Goal: Task Accomplishment & Management: Manage account settings

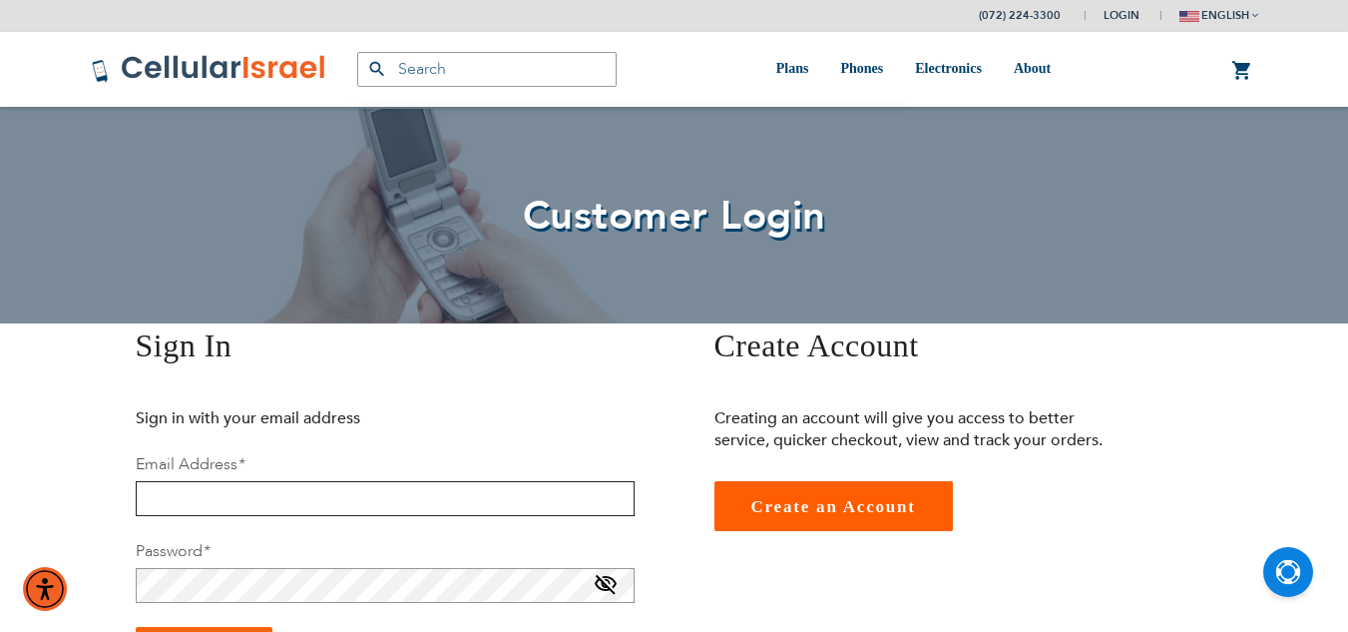
click at [275, 498] on input "email" at bounding box center [385, 498] width 499 height 35
type input "פ"
type input "[EMAIL_ADDRESS][DOMAIN_NAME]"
click at [669, 582] on div "Sign In Sign in with your email address Email Address * [EMAIL_ADDRESS][DOMAIN_…" at bounding box center [375, 559] width 599 height 472
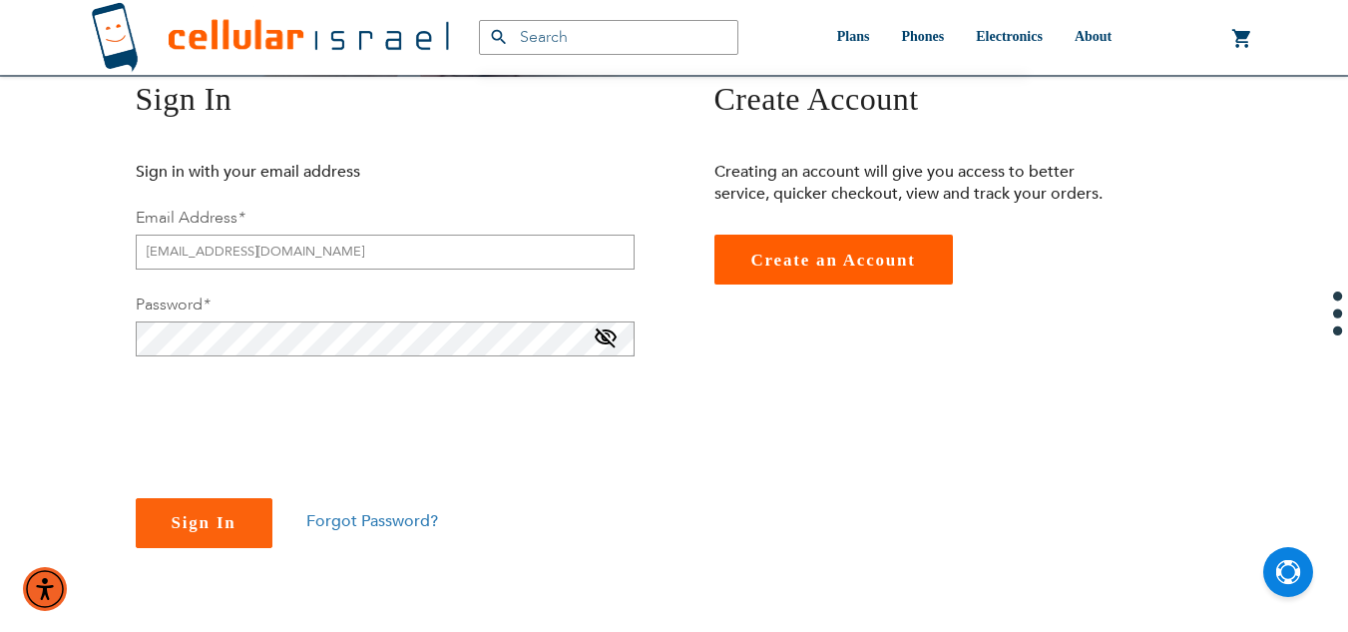
scroll to position [279, 0]
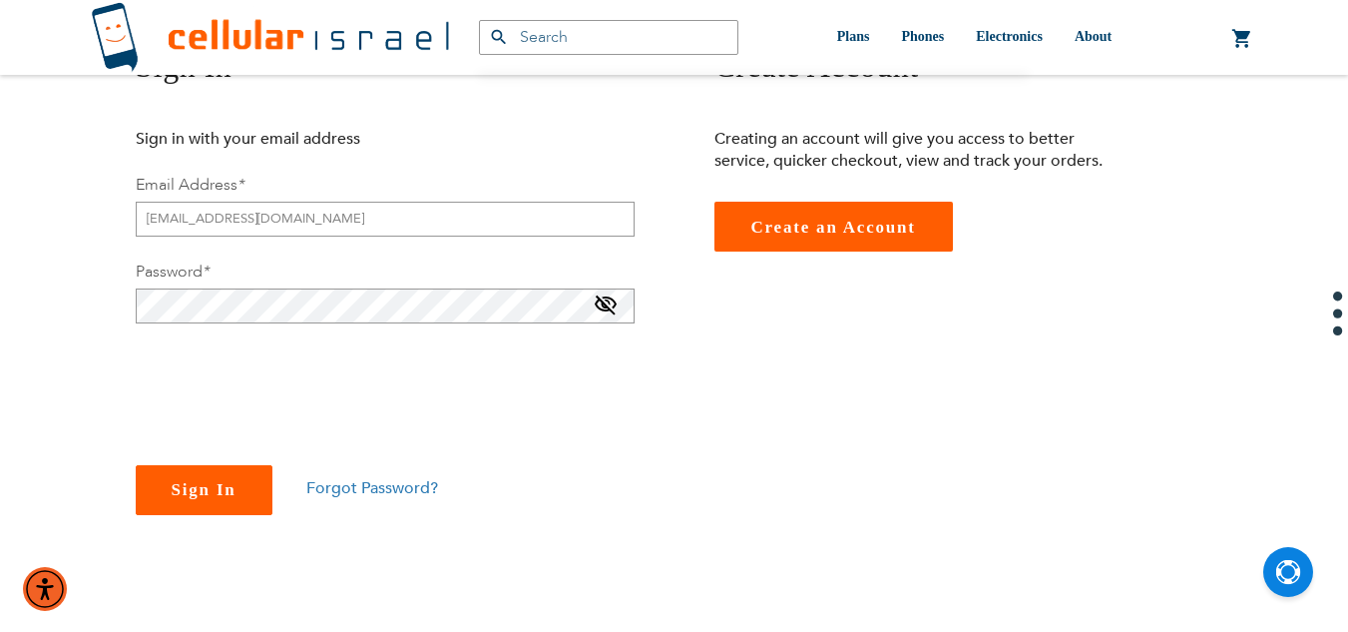
checkbox input "true"
click at [182, 489] on span "Sign In" at bounding box center [204, 489] width 65 height 19
